Goal: Task Accomplishment & Management: Manage account settings

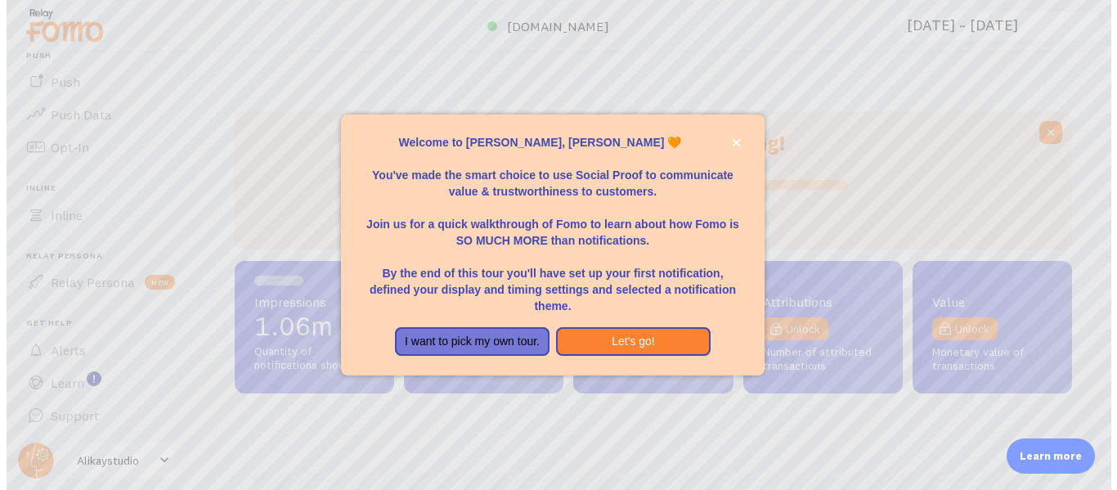
scroll to position [429, 837]
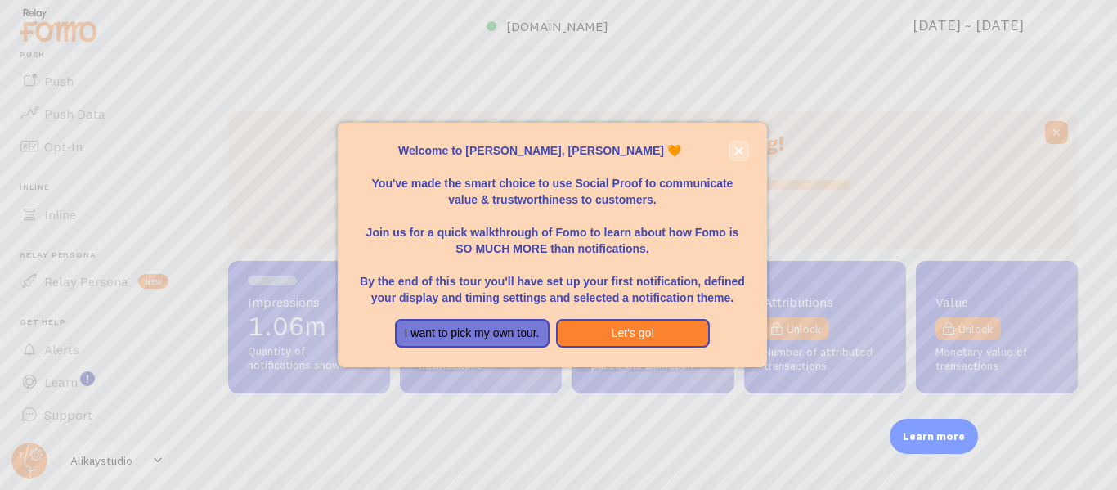
click at [737, 151] on icon "close," at bounding box center [738, 150] width 9 height 9
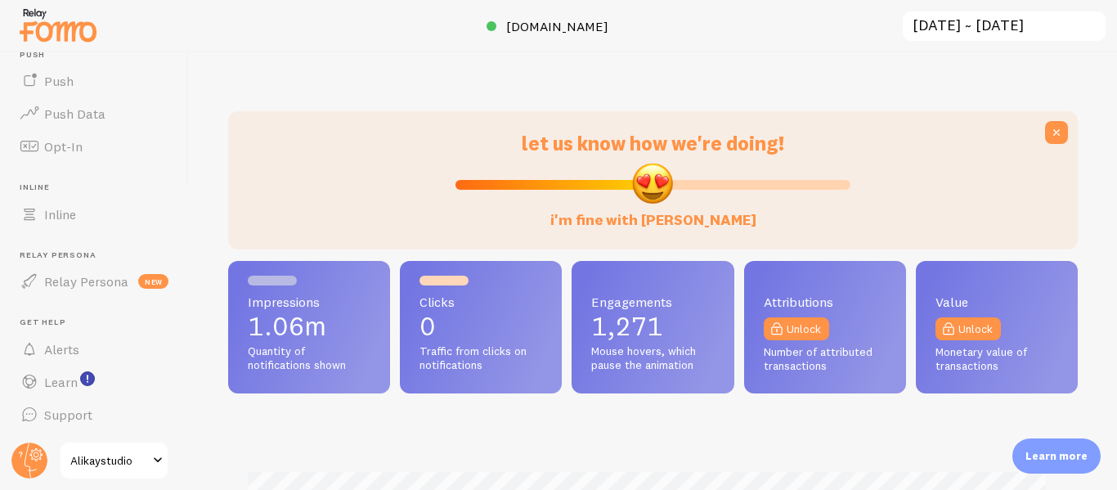
click at [738, 151] on span "let us know how we're doing!" at bounding box center [653, 143] width 262 height 25
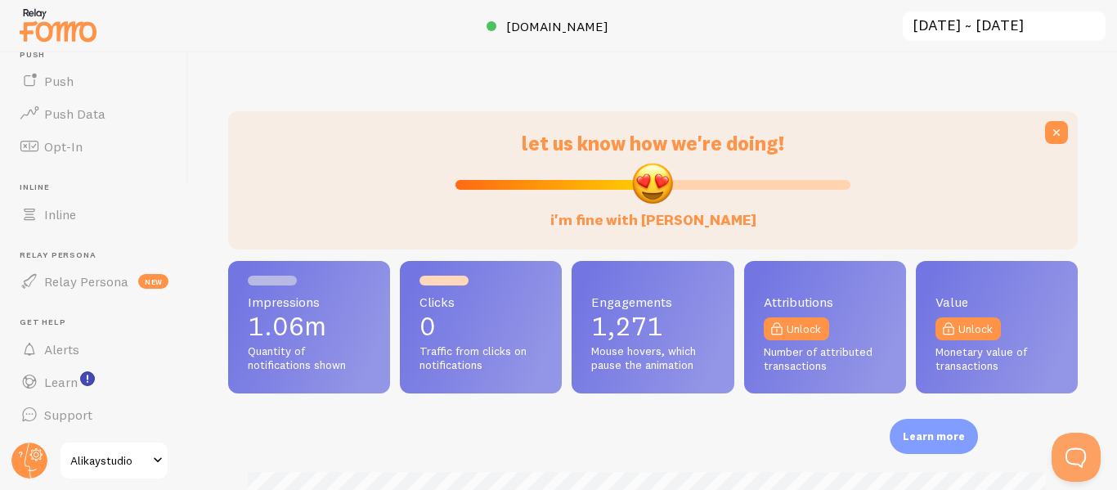
scroll to position [0, 0]
click at [153, 460] on span at bounding box center [158, 460] width 20 height 20
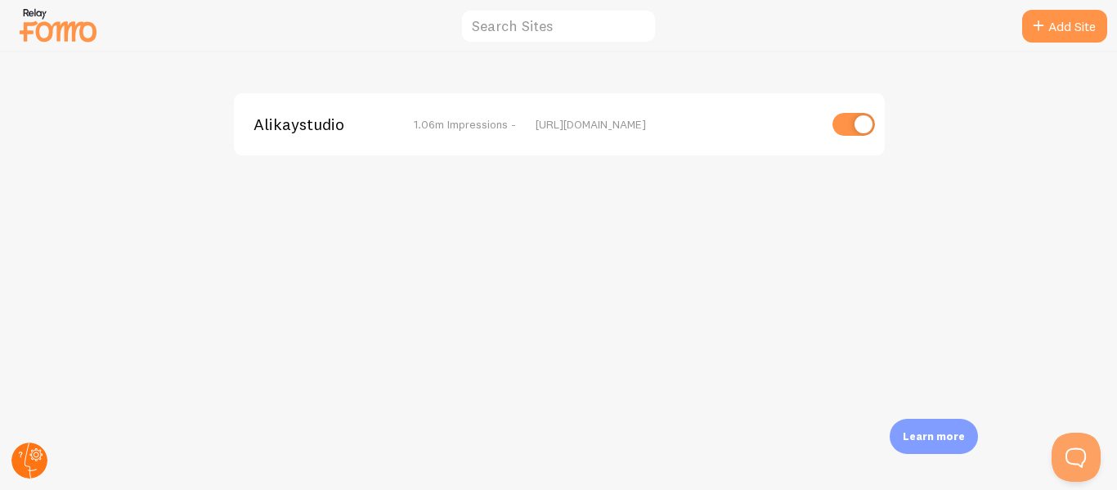
click at [36, 459] on circle at bounding box center [29, 460] width 36 height 36
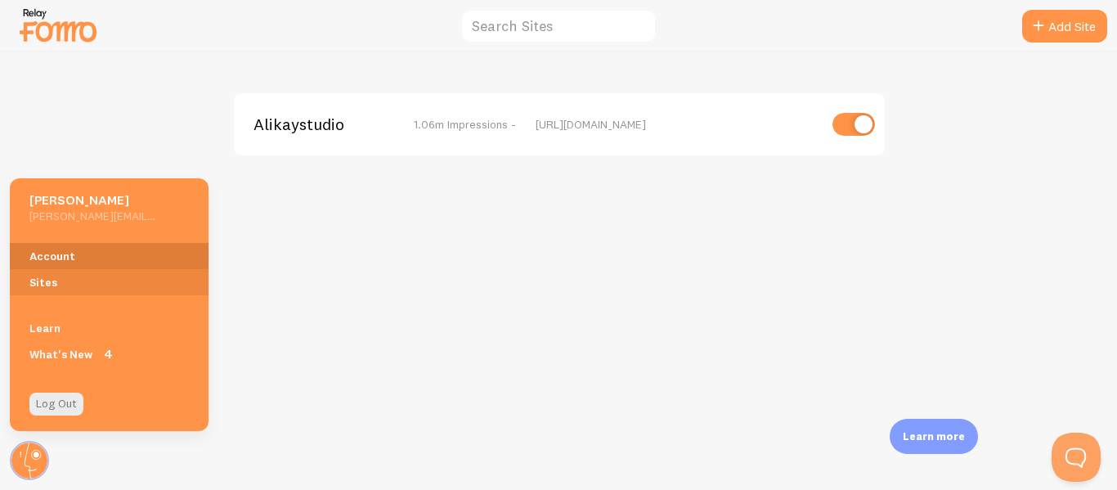
click at [50, 254] on link "Account" at bounding box center [109, 256] width 199 height 26
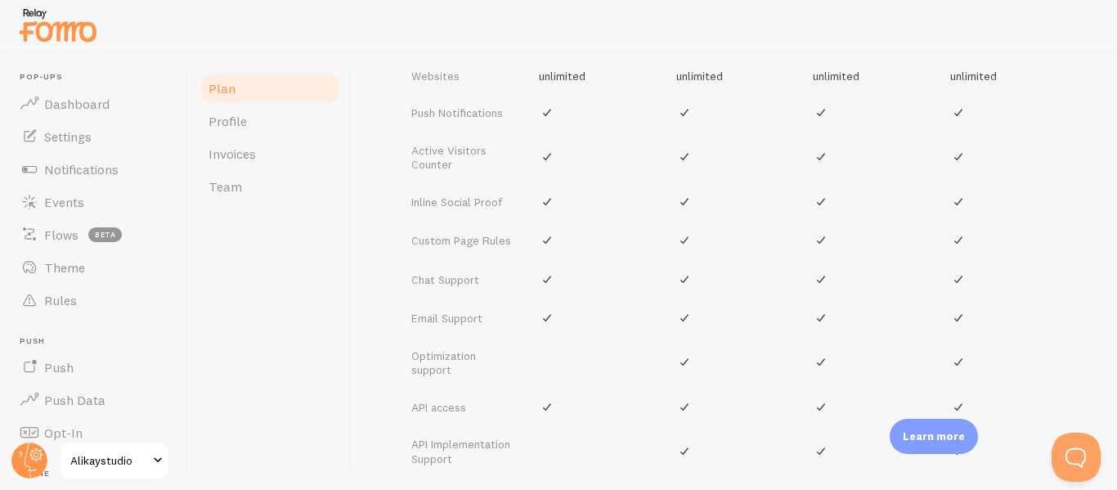
scroll to position [619, 0]
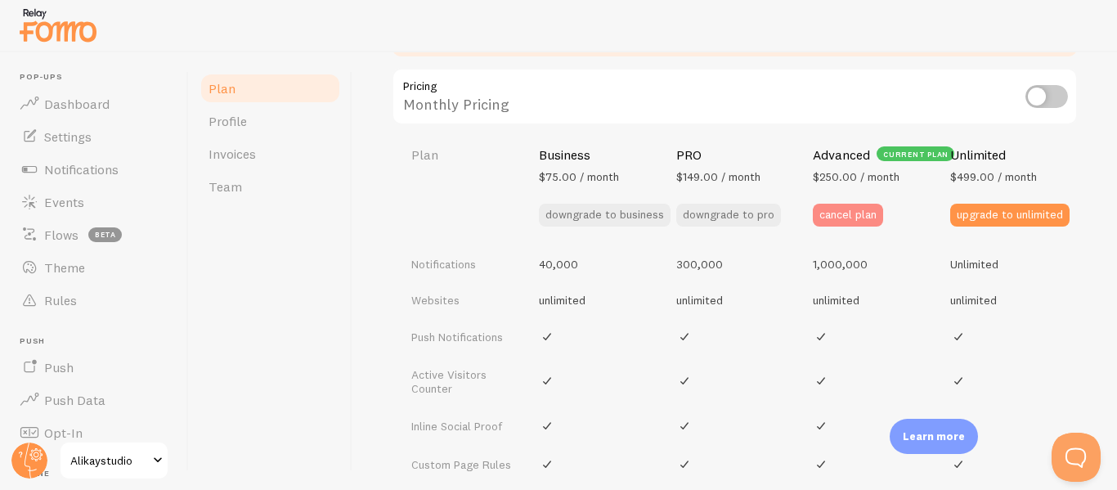
click at [844, 209] on button "cancel plan" at bounding box center [848, 215] width 70 height 23
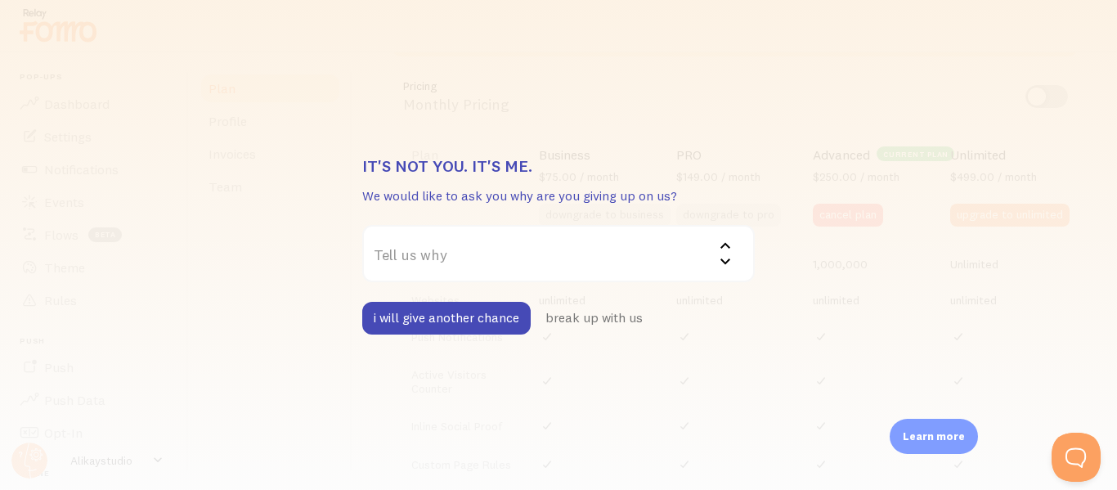
click at [612, 256] on label "Tell us why" at bounding box center [558, 253] width 392 height 57
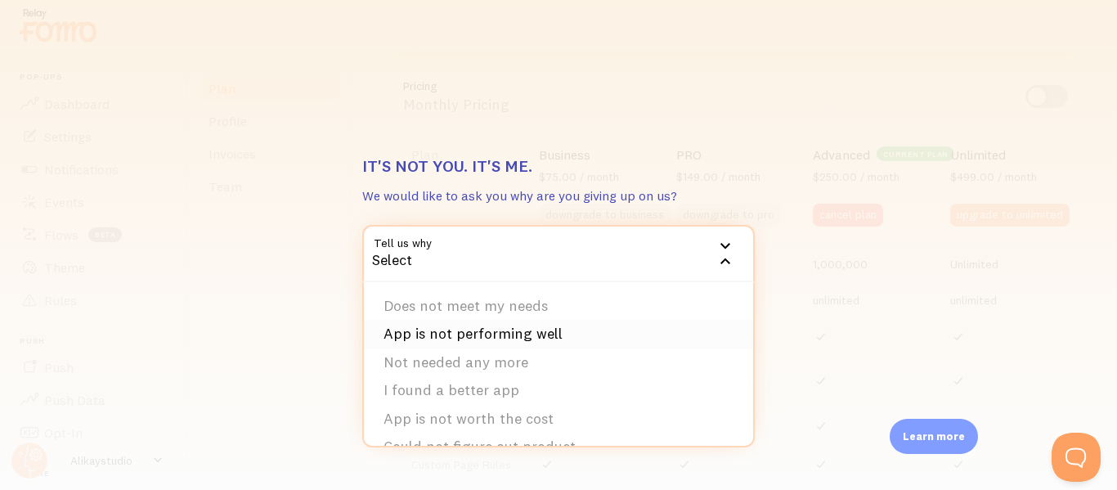
scroll to position [53, 0]
click at [490, 310] on li "Not needed any more" at bounding box center [558, 309] width 389 height 29
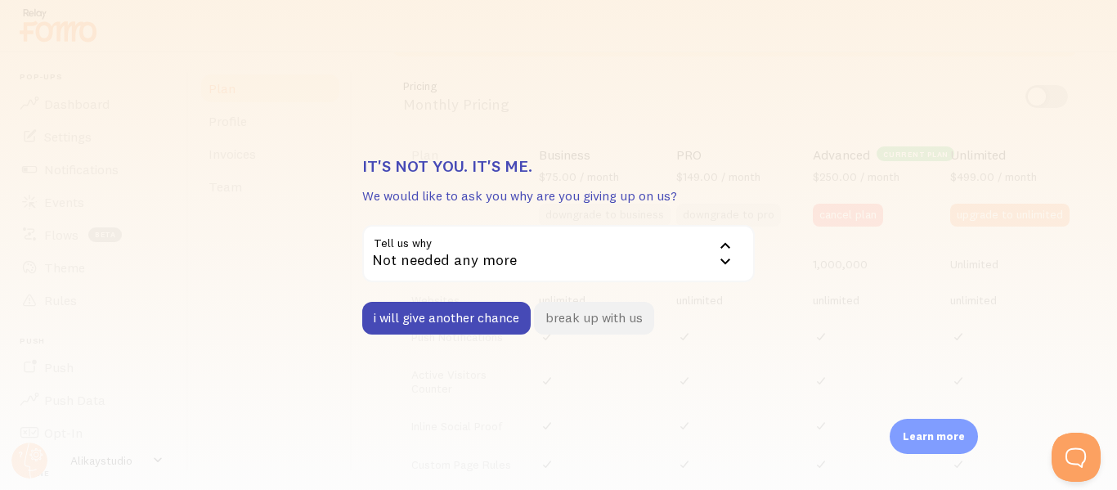
click at [633, 313] on button "break up with us" at bounding box center [594, 318] width 120 height 33
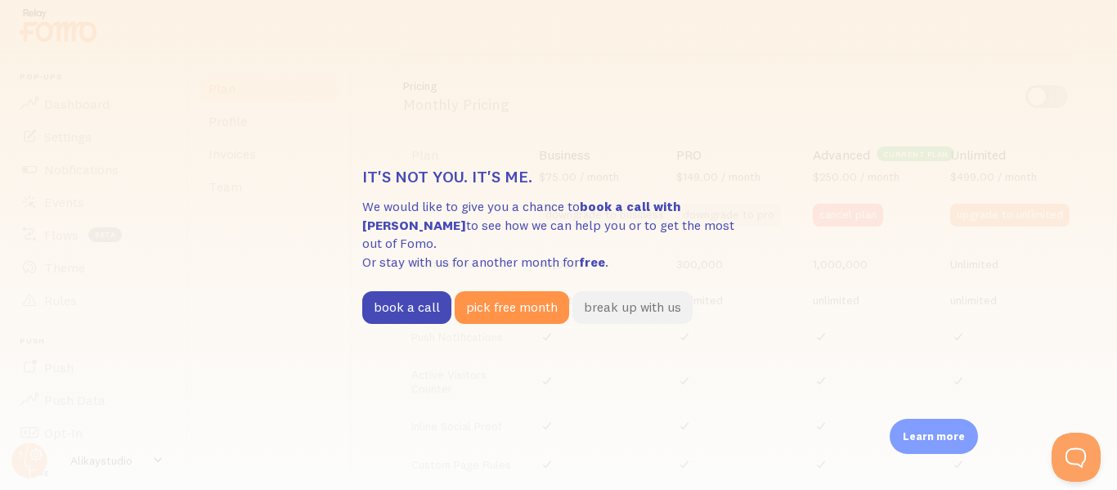
click at [642, 294] on button "break up with us" at bounding box center [632, 307] width 120 height 33
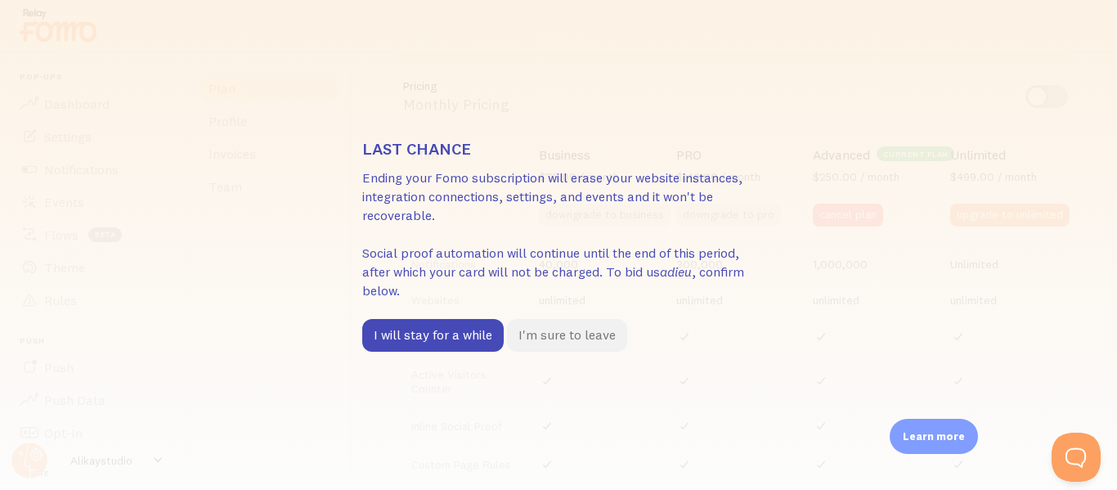
click at [578, 342] on button "I'm sure to leave" at bounding box center [567, 335] width 120 height 33
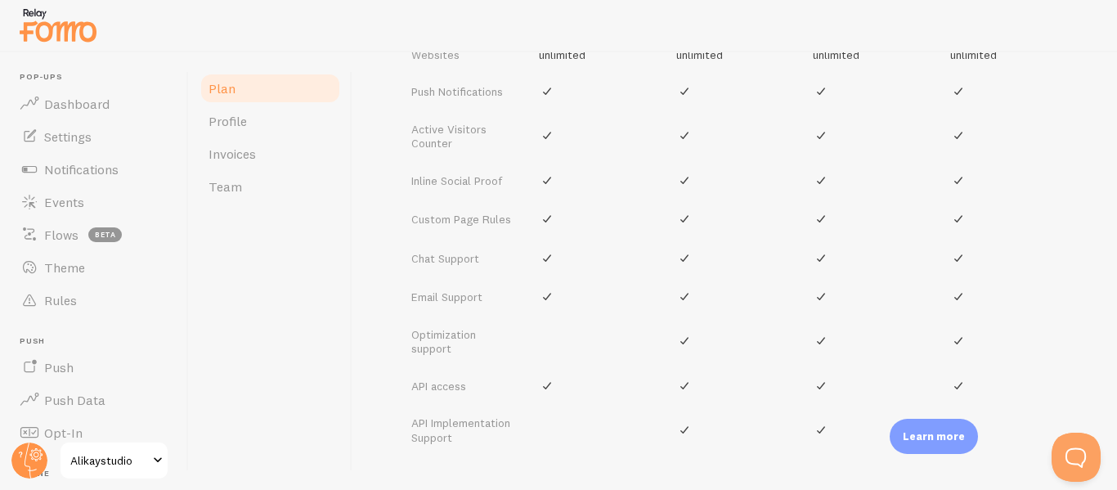
scroll to position [1083, 0]
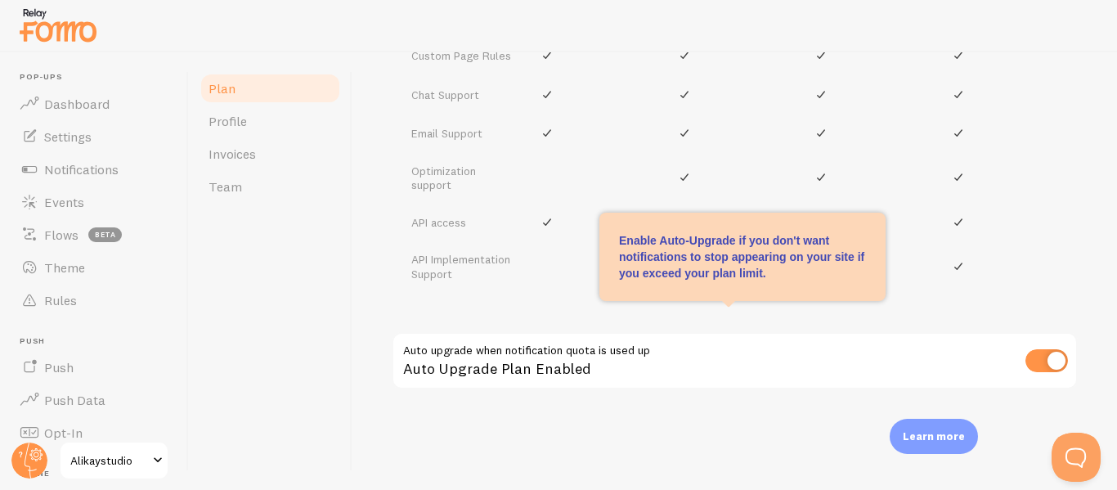
click at [1036, 365] on input "checkbox" at bounding box center [1046, 360] width 43 height 23
checkbox input "false"
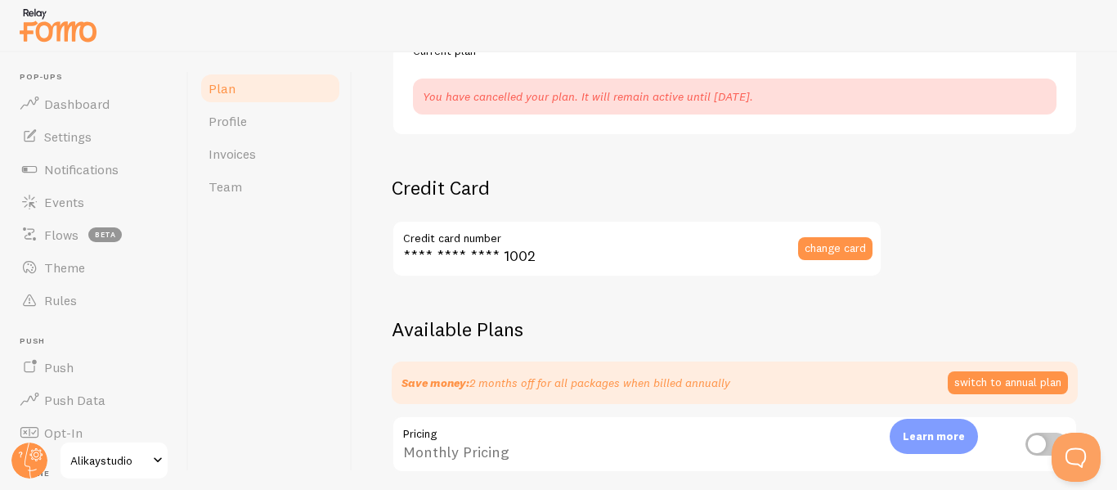
scroll to position [266, 0]
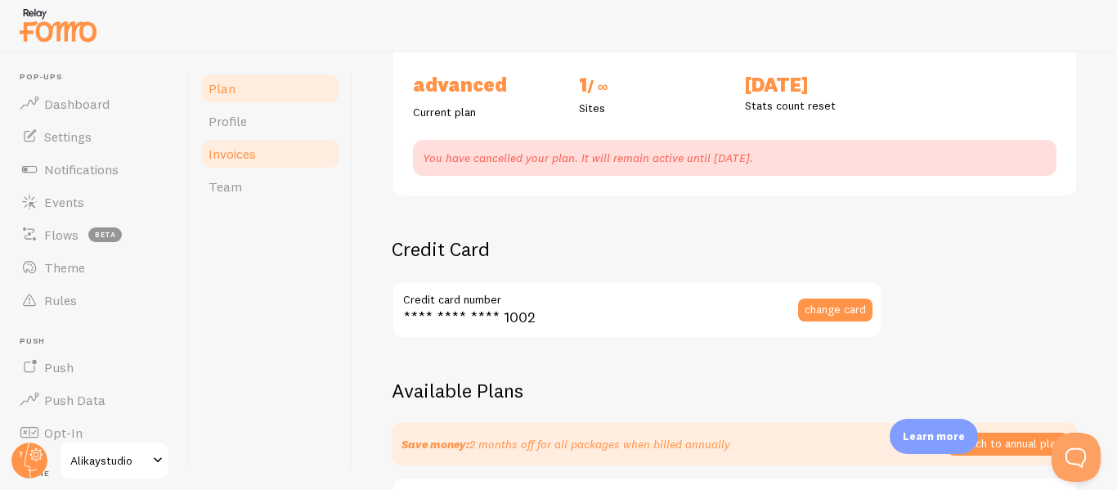
click at [254, 153] on span "Invoices" at bounding box center [231, 154] width 47 height 16
click at [260, 155] on link "Invoices" at bounding box center [270, 153] width 143 height 33
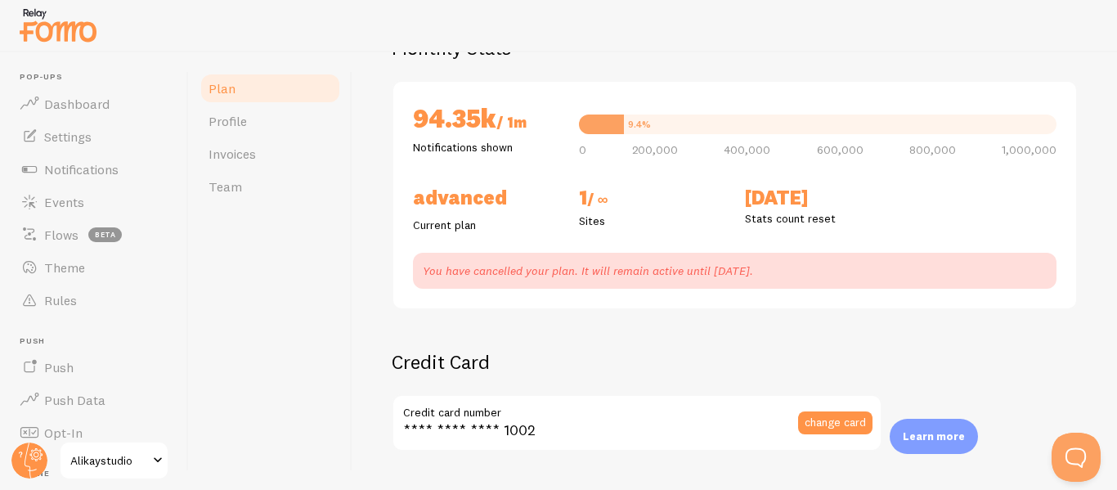
scroll to position [0, 0]
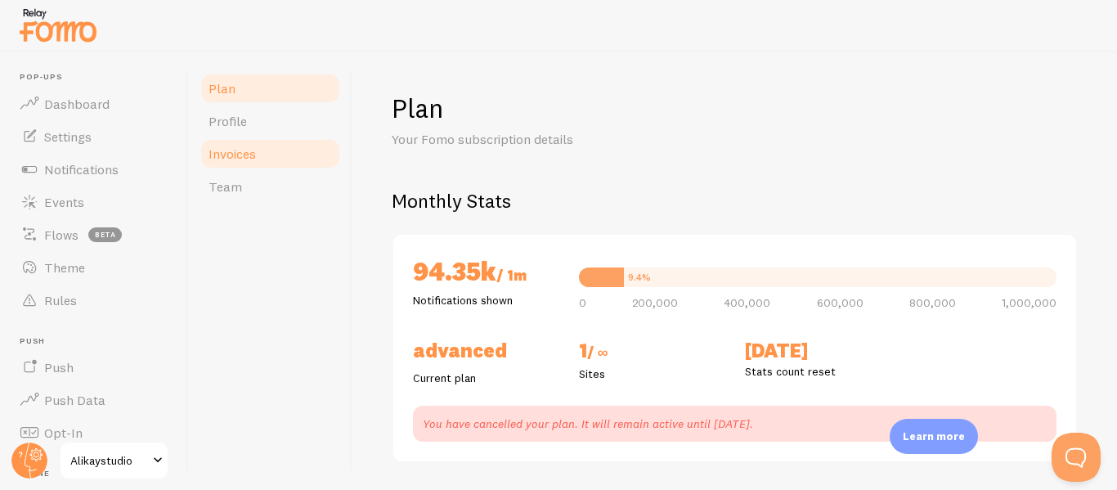
click at [231, 157] on span "Invoices" at bounding box center [231, 154] width 47 height 16
click at [226, 155] on span "Invoices" at bounding box center [231, 154] width 47 height 16
click at [234, 164] on link "Invoices" at bounding box center [270, 153] width 143 height 33
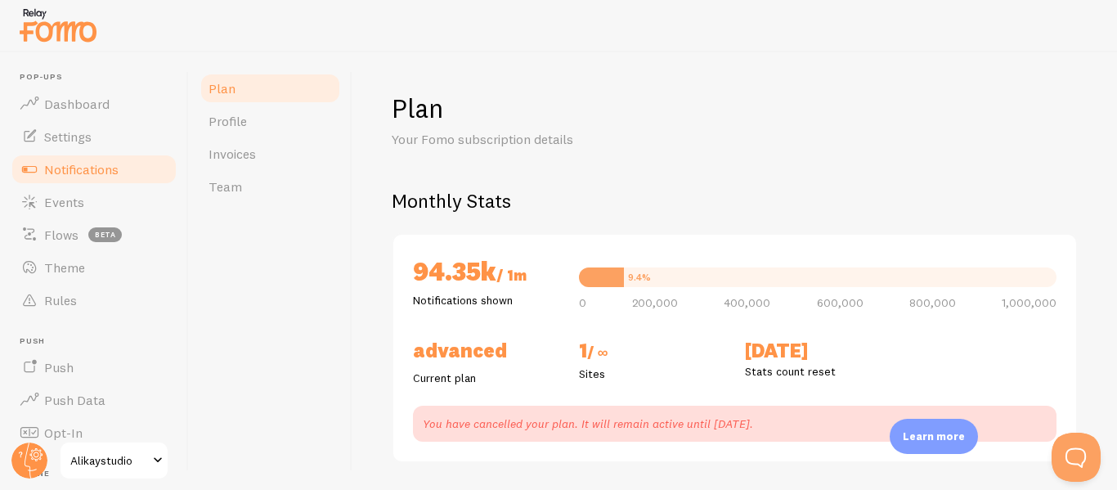
click at [60, 168] on span "Notifications" at bounding box center [81, 169] width 74 height 16
click at [73, 164] on span "Notifications" at bounding box center [81, 169] width 74 height 16
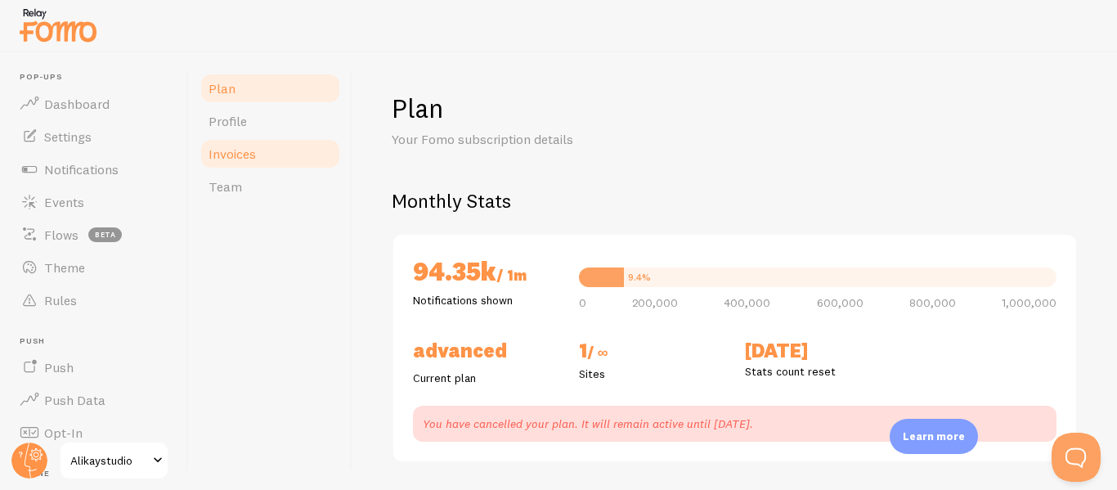
click at [234, 156] on span "Invoices" at bounding box center [231, 154] width 47 height 16
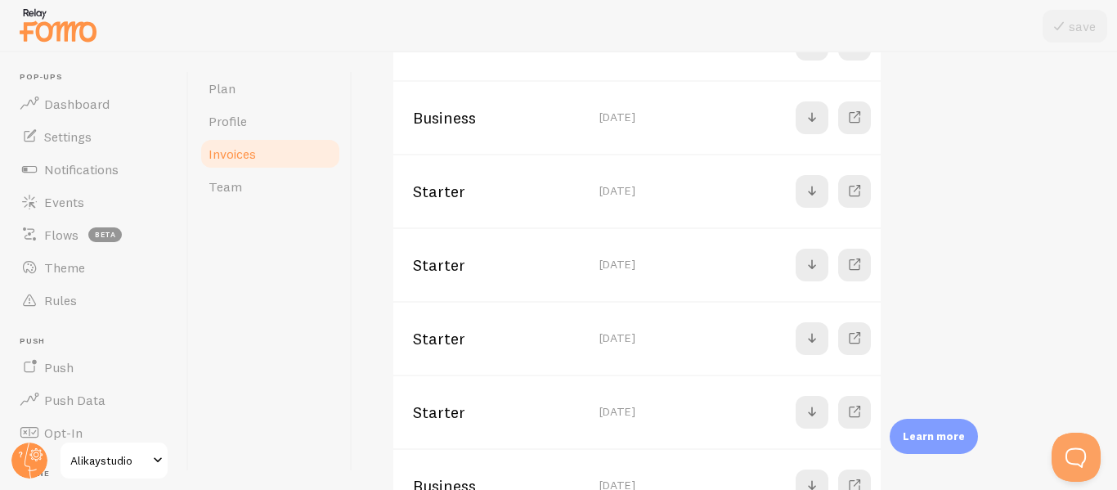
scroll to position [491, 0]
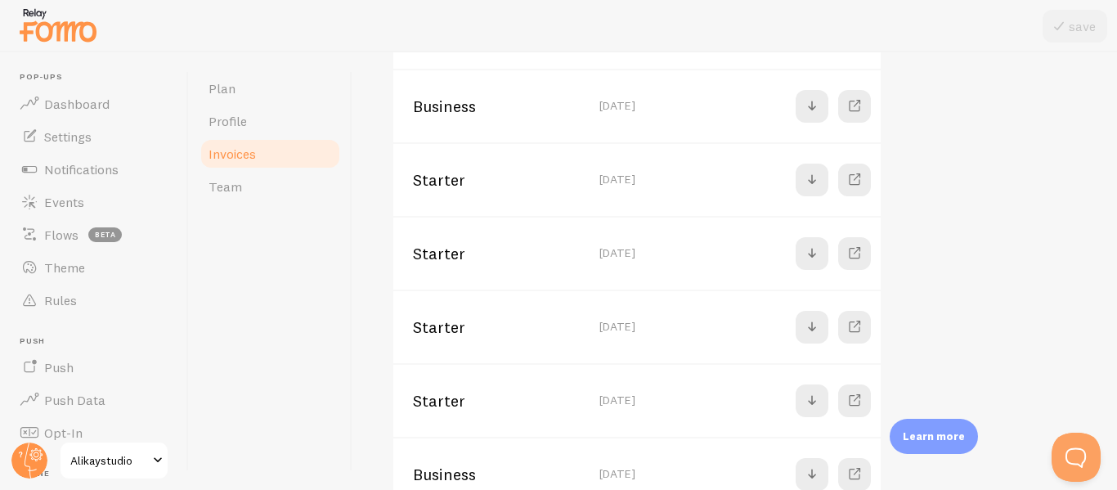
drag, startPoint x: 559, startPoint y: 253, endPoint x: 648, endPoint y: 253, distance: 88.3
click at [648, 253] on td "Fri, Sep 5th 2025" at bounding box center [643, 253] width 108 height 74
click at [589, 176] on td "Mon, Sep 8th 2025" at bounding box center [643, 179] width 108 height 74
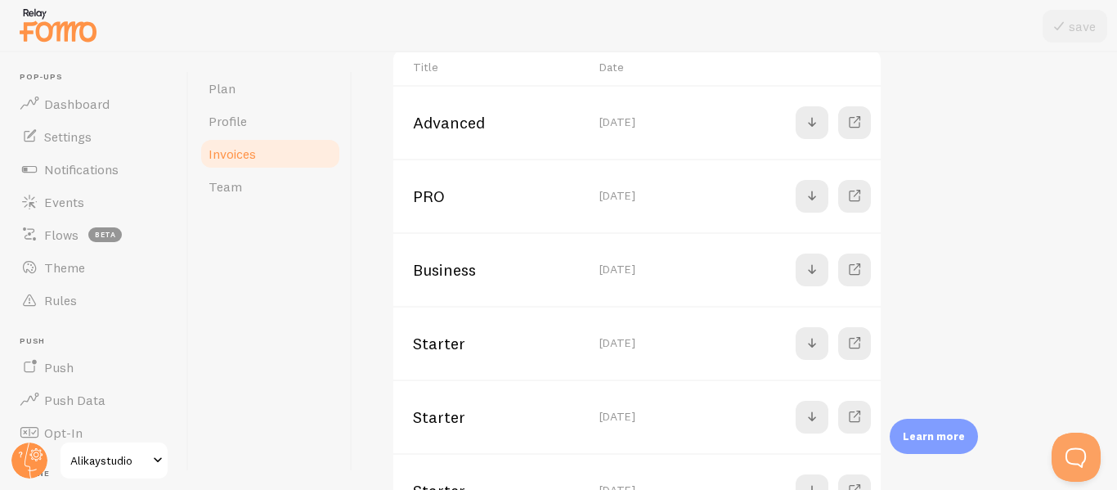
scroll to position [245, 0]
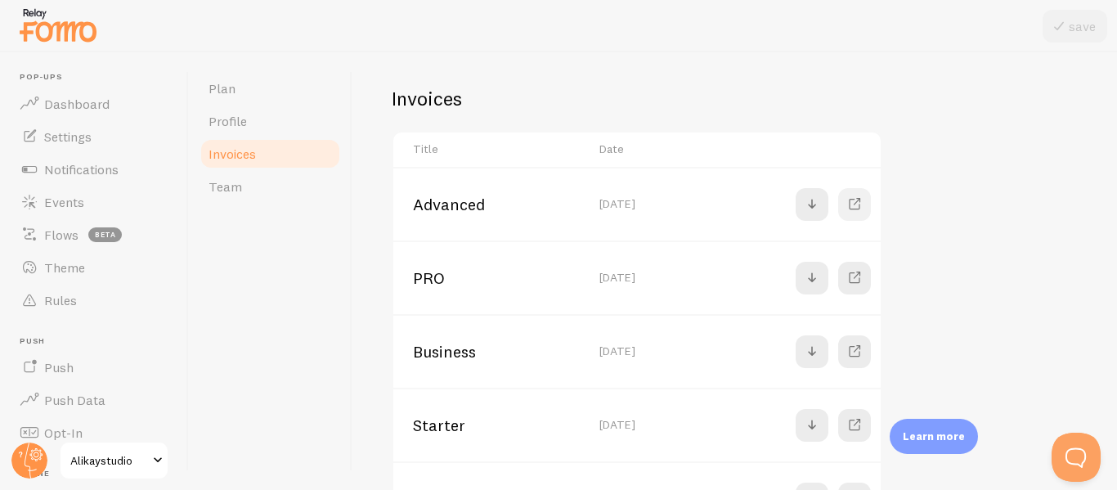
click at [857, 211] on span at bounding box center [855, 205] width 20 height 20
click at [853, 276] on span at bounding box center [855, 278] width 20 height 20
click at [856, 352] on span at bounding box center [855, 352] width 20 height 20
click at [855, 428] on span at bounding box center [855, 425] width 20 height 20
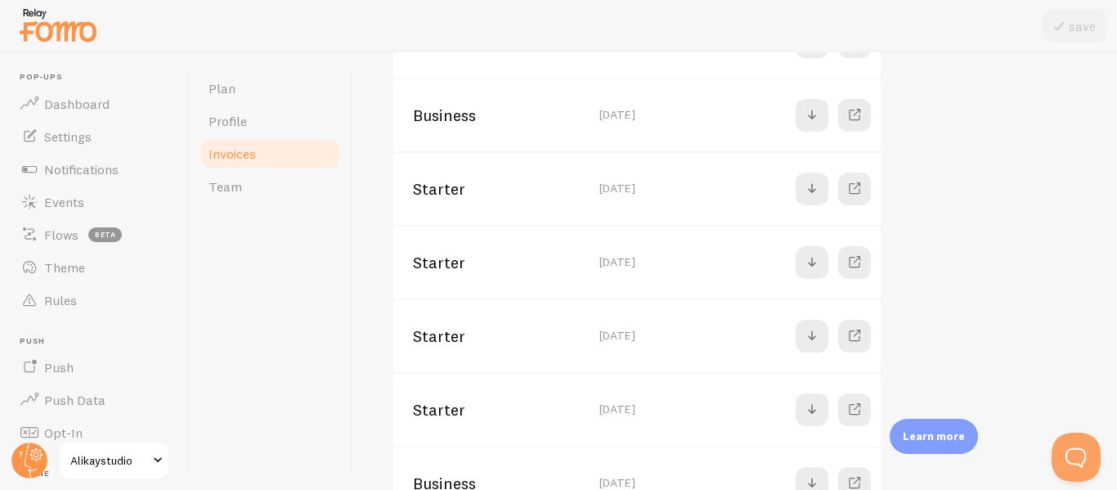
scroll to position [491, 0]
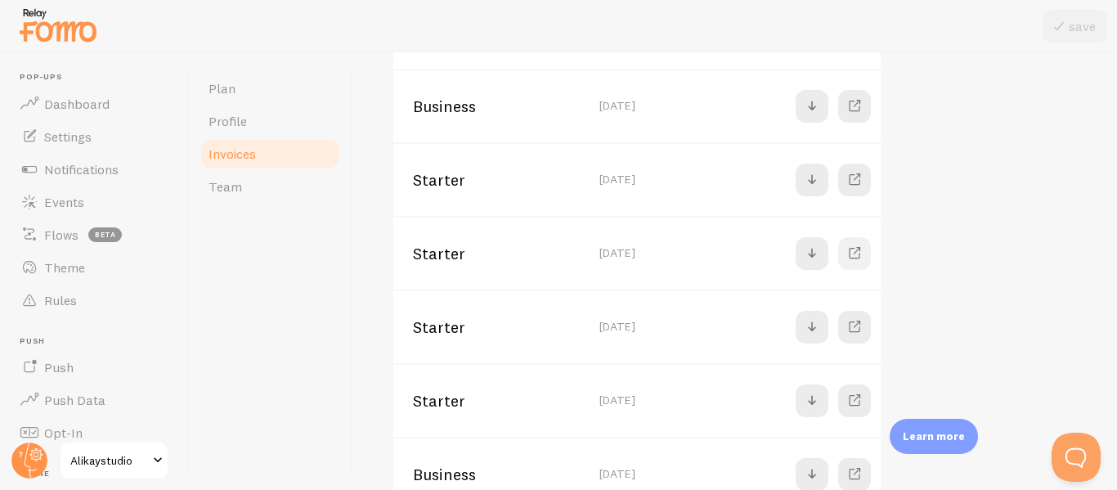
click at [857, 256] on span at bounding box center [855, 254] width 20 height 20
click at [65, 204] on span "Events" at bounding box center [64, 202] width 40 height 16
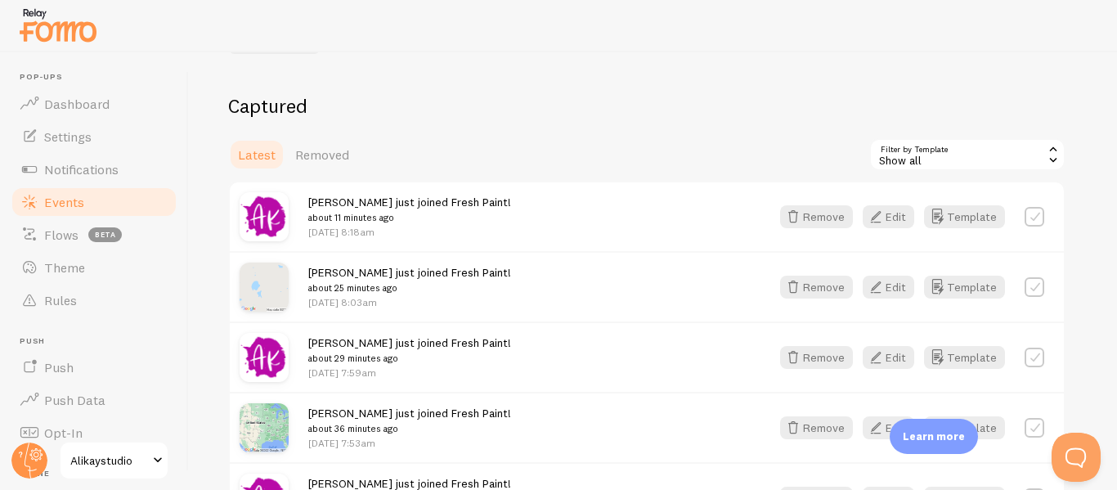
scroll to position [164, 0]
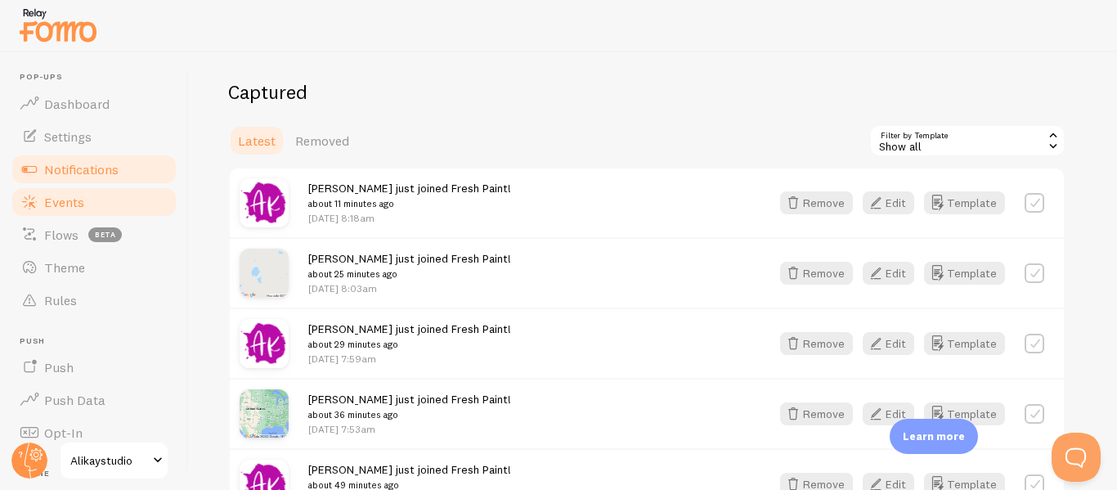
click at [65, 169] on span "Notifications" at bounding box center [81, 169] width 74 height 16
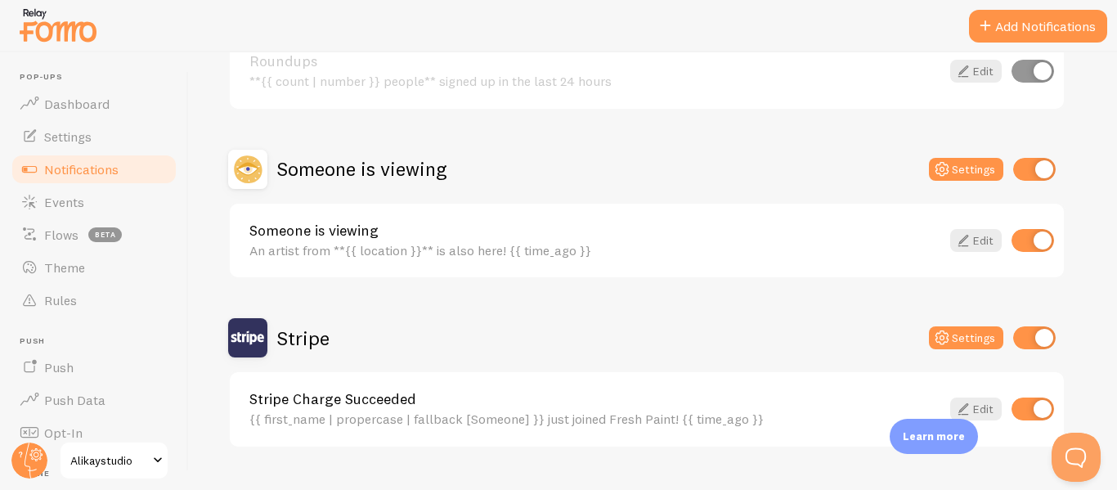
scroll to position [245, 0]
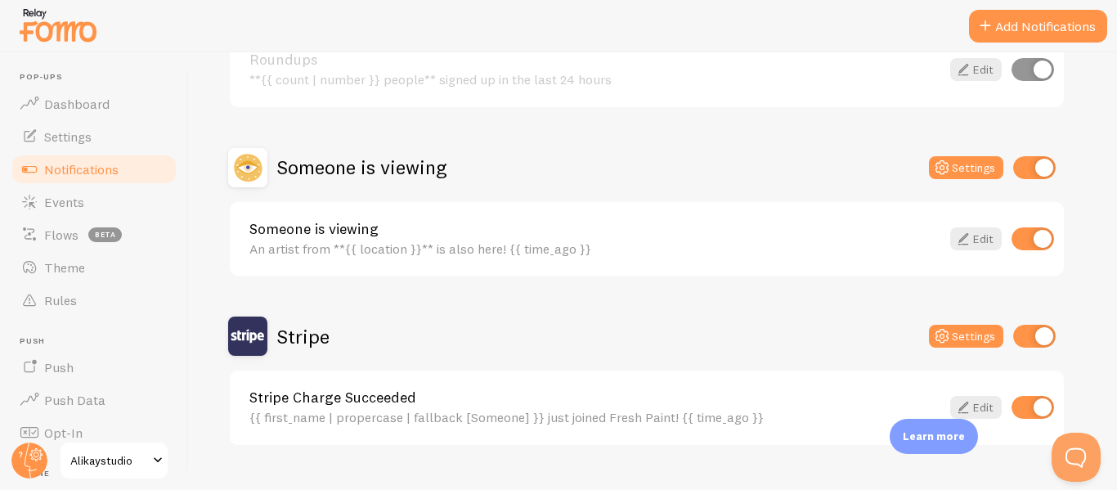
click at [1037, 168] on input "checkbox" at bounding box center [1034, 167] width 43 height 23
checkbox input "false"
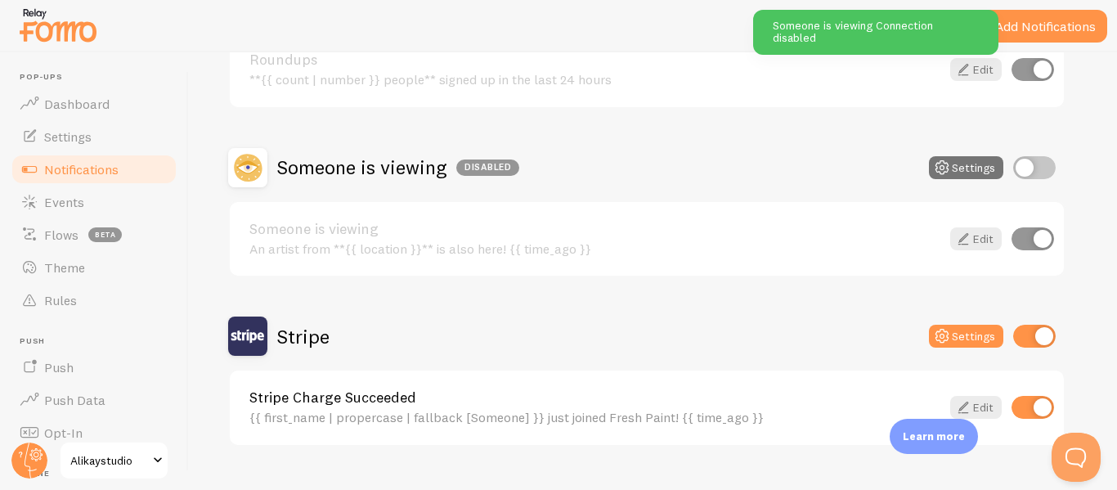
click at [1031, 406] on input "checkbox" at bounding box center [1032, 407] width 43 height 23
checkbox input "false"
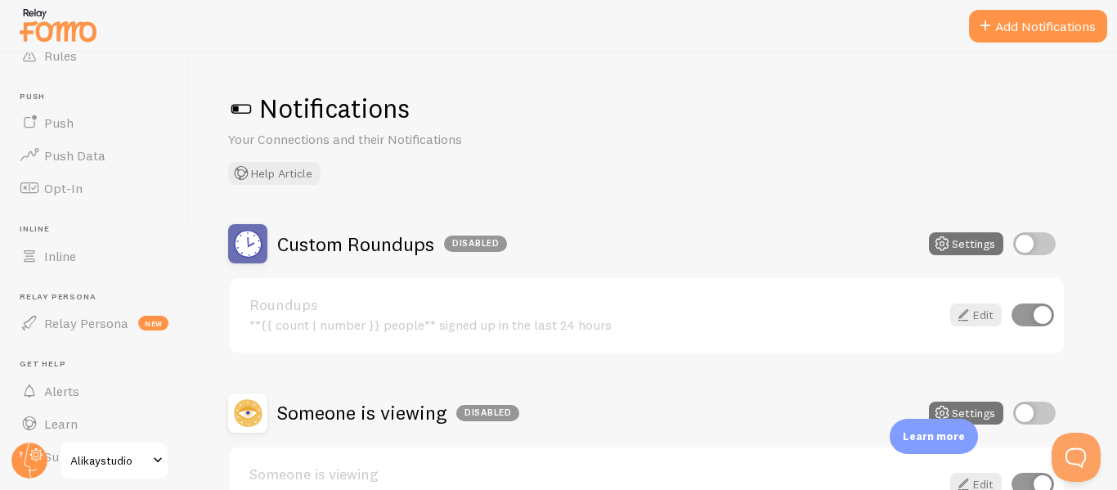
scroll to position [286, 0]
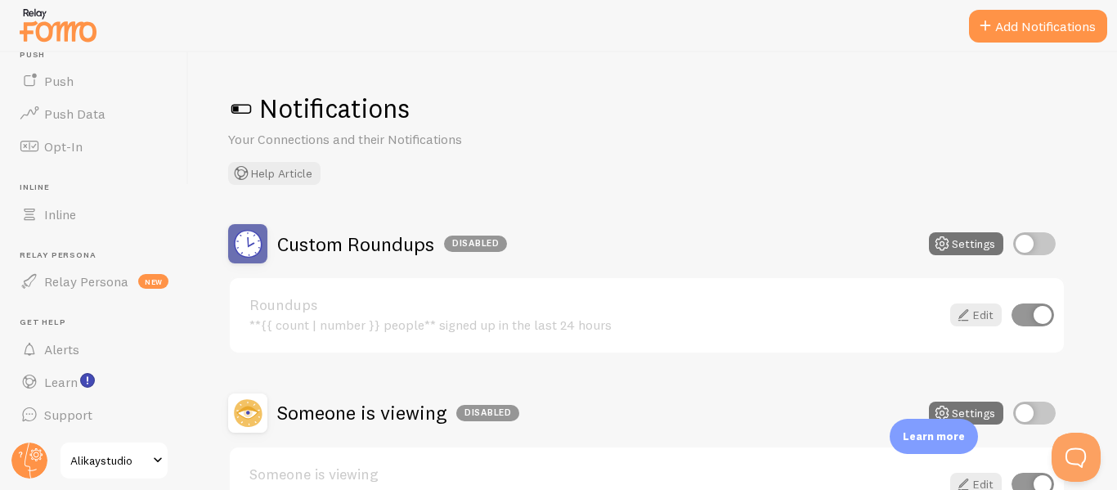
click at [682, 134] on div "Notifications Your Connections and their Notifications Help Article" at bounding box center [652, 138] width 849 height 93
click at [628, 51] on div at bounding box center [558, 26] width 1117 height 52
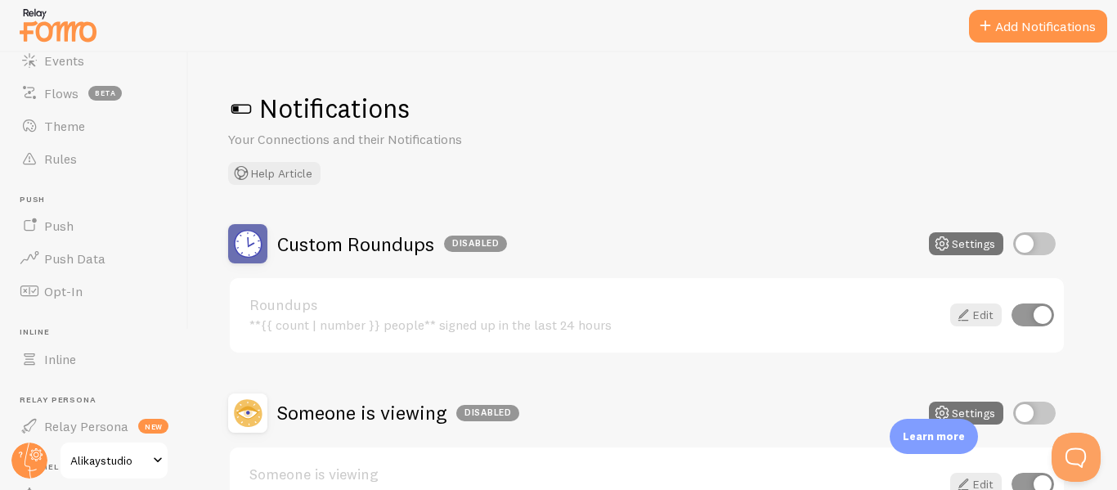
scroll to position [0, 0]
